Goal: Find specific page/section: Find specific page/section

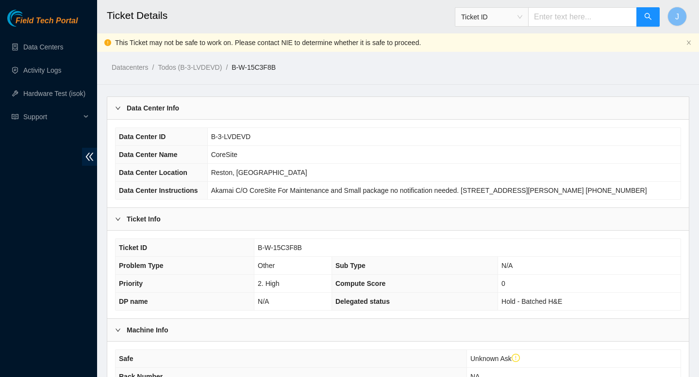
scroll to position [81, 0]
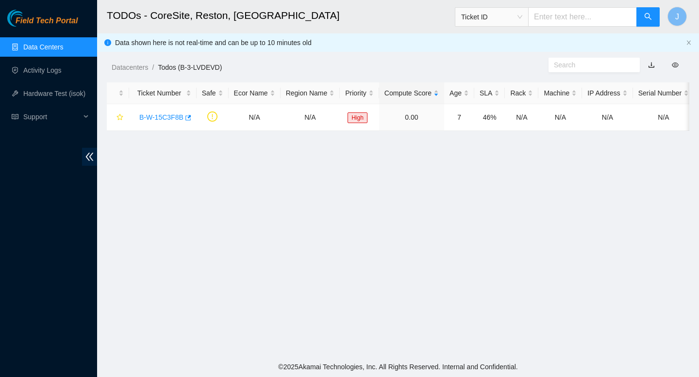
click at [51, 47] on link "Data Centers" at bounding box center [43, 47] width 40 height 8
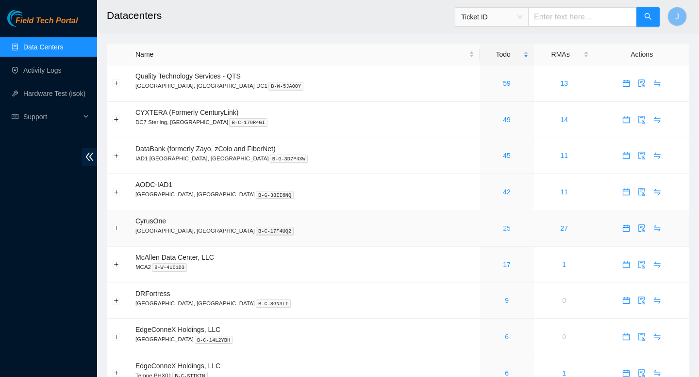
click at [503, 232] on link "25" at bounding box center [507, 229] width 8 height 8
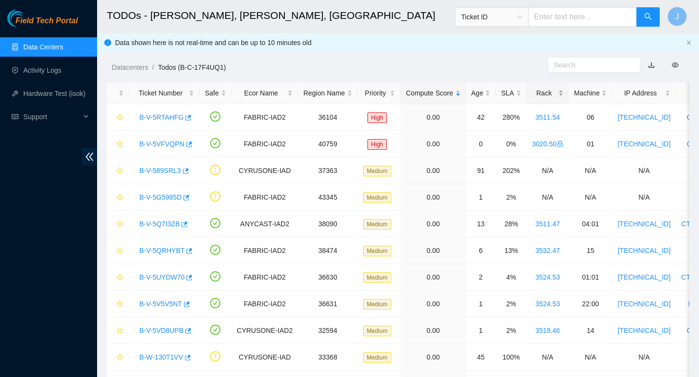
click at [563, 93] on div "Rack" at bounding box center [548, 93] width 32 height 11
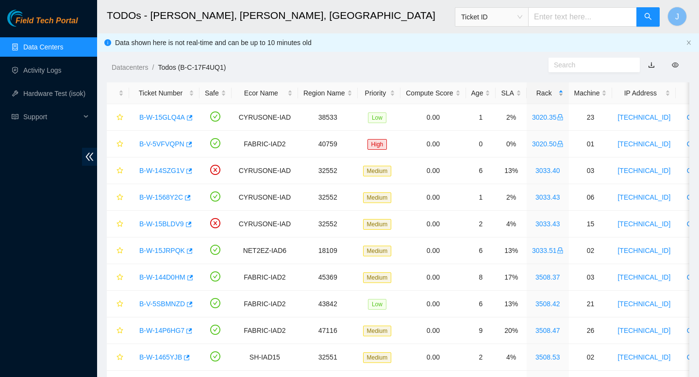
click at [563, 94] on div "Rack" at bounding box center [548, 93] width 32 height 11
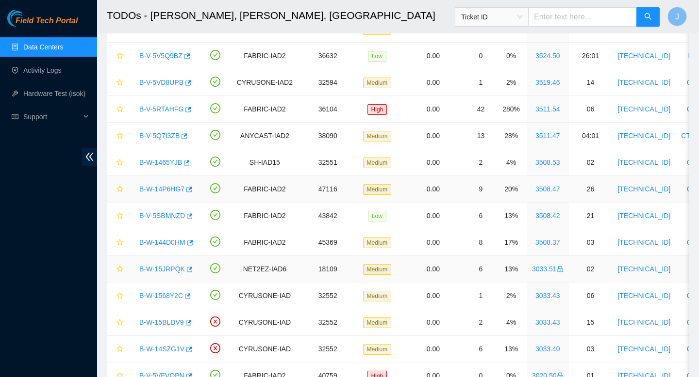
scroll to position [353, 0]
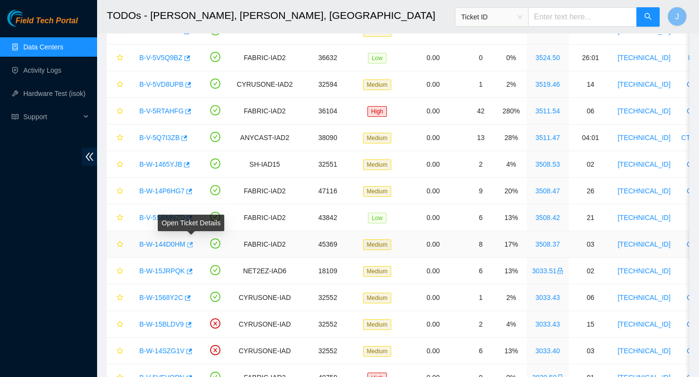
click at [193, 246] on icon "button" at bounding box center [189, 245] width 7 height 7
click at [196, 219] on td "B-V-5SBMNZD" at bounding box center [164, 218] width 70 height 27
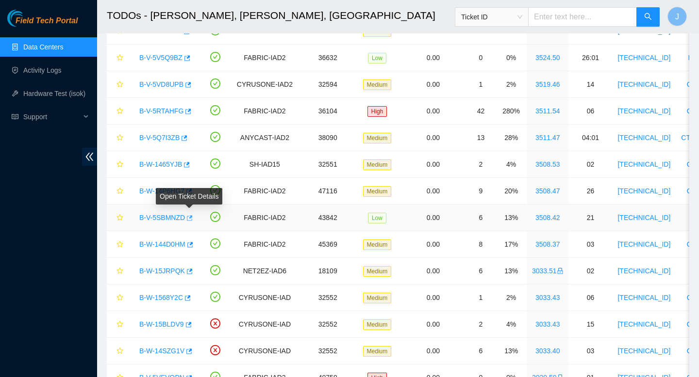
click at [192, 218] on icon "button" at bounding box center [190, 217] width 6 height 5
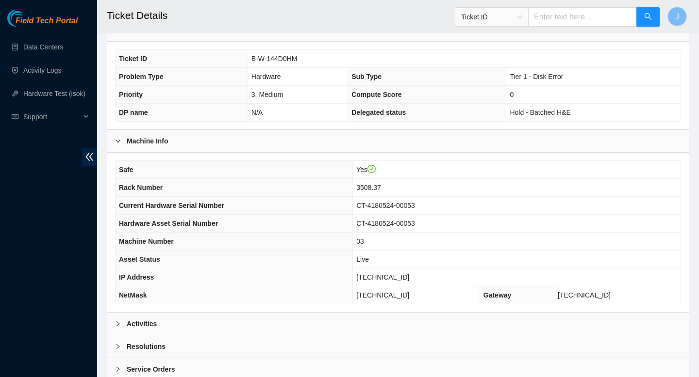
scroll to position [249, 0]
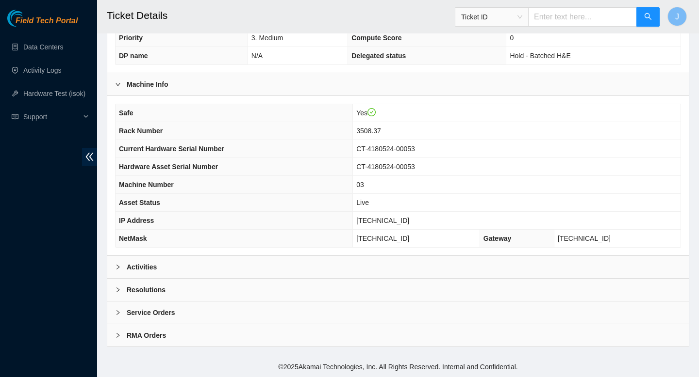
click at [318, 270] on div "Activities" at bounding box center [397, 267] width 581 height 22
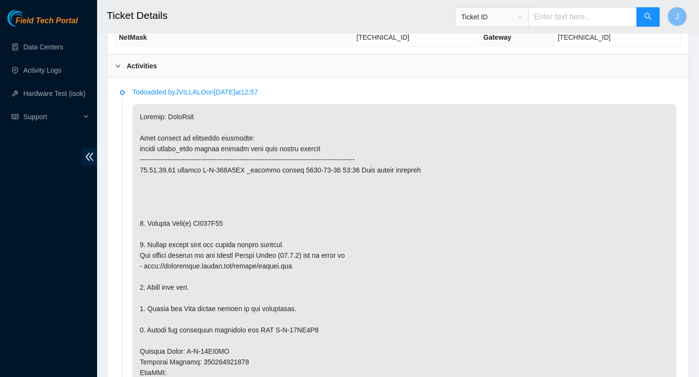
scroll to position [455, 0]
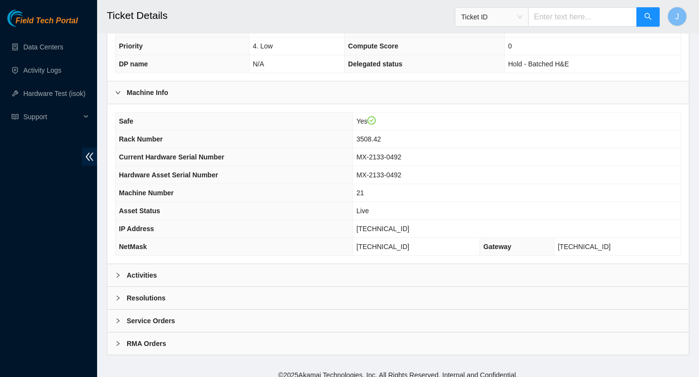
scroll to position [249, 0]
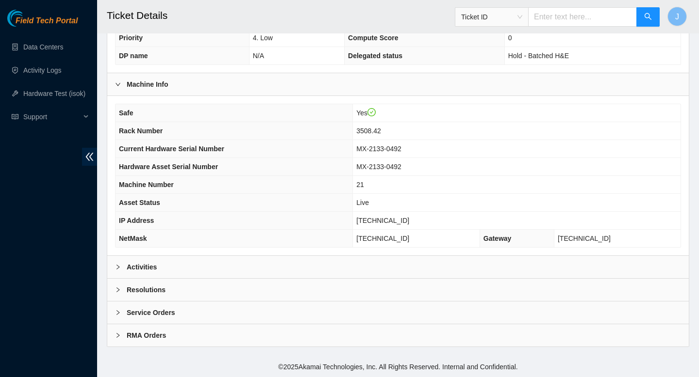
click at [268, 270] on div "Activities" at bounding box center [397, 267] width 581 height 22
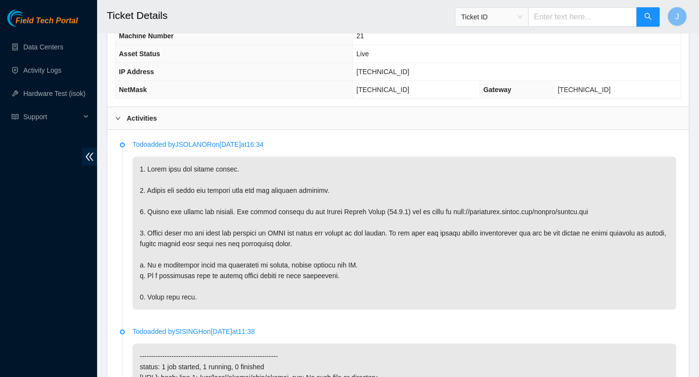
scroll to position [401, 0]
